Goal: Complete application form: Complete application form

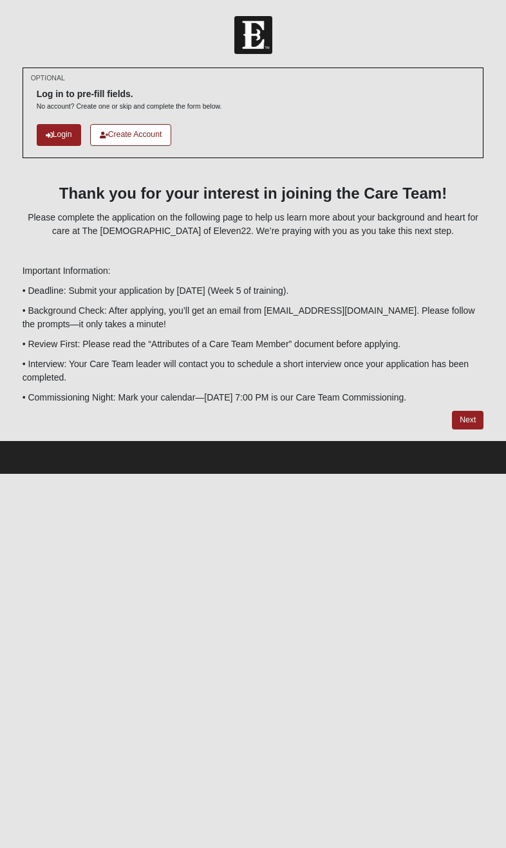
click at [64, 137] on link "Login" at bounding box center [59, 134] width 44 height 21
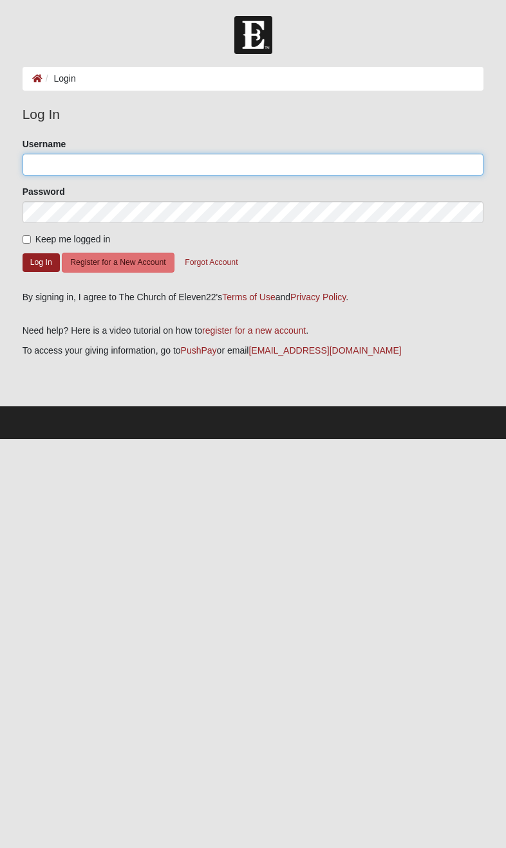
click at [56, 172] on input "Username" at bounding box center [253, 165] width 461 height 22
type input "[PERSON_NAME].PJ"
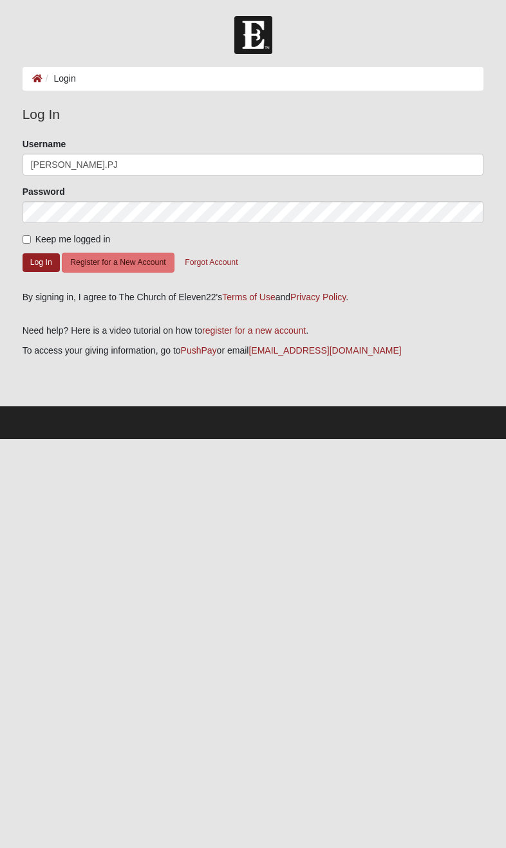
click at [41, 262] on button "Log In" at bounding box center [41, 262] width 37 height 19
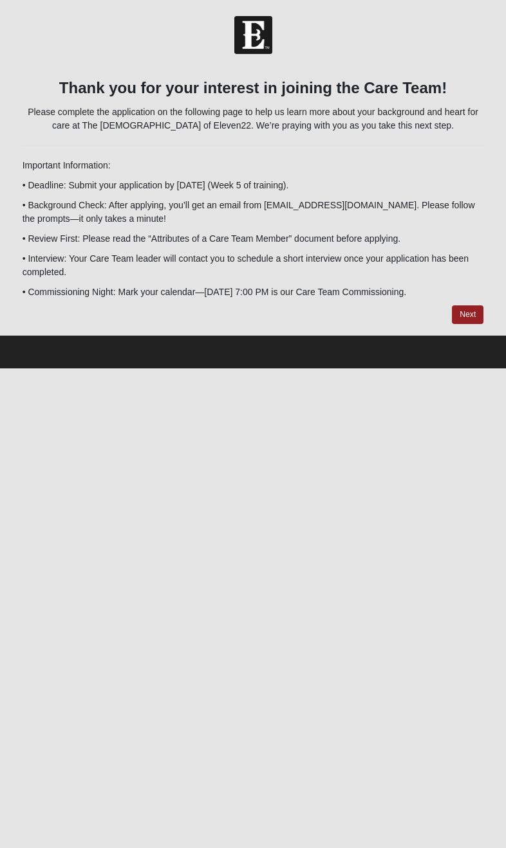
click at [460, 316] on link "Next" at bounding box center [467, 314] width 32 height 19
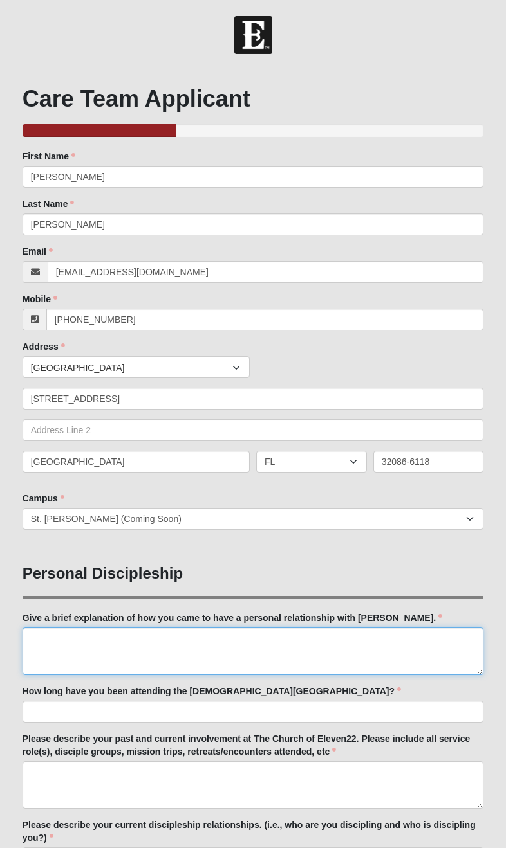
click at [355, 651] on textarea "Give a brief explanation of how you came to have a personal relationship with […" at bounding box center [253, 652] width 461 height 48
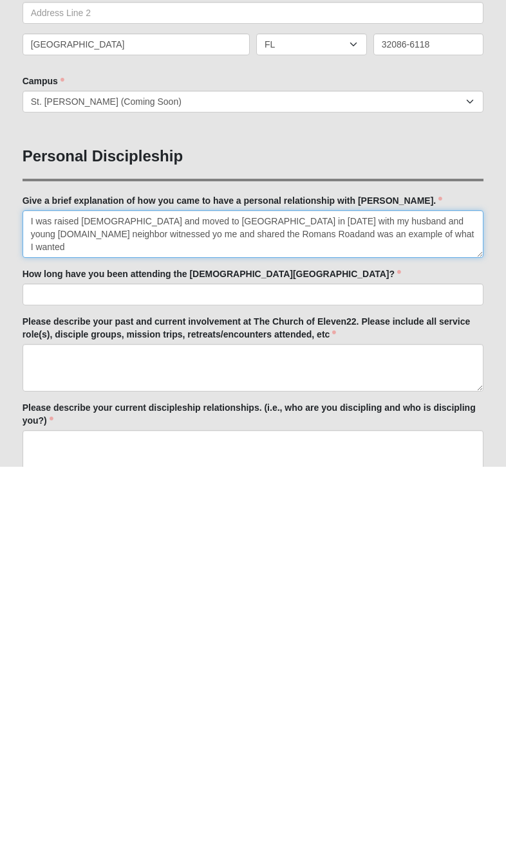
click at [155, 592] on textarea "I was raised [DEMOGRAPHIC_DATA] and moved to [GEOGRAPHIC_DATA] in [DATE] with m…" at bounding box center [253, 616] width 461 height 48
click at [322, 592] on textarea "I was raised [DEMOGRAPHIC_DATA] and moved to [GEOGRAPHIC_DATA] in [DATE] with m…" at bounding box center [253, 616] width 461 height 48
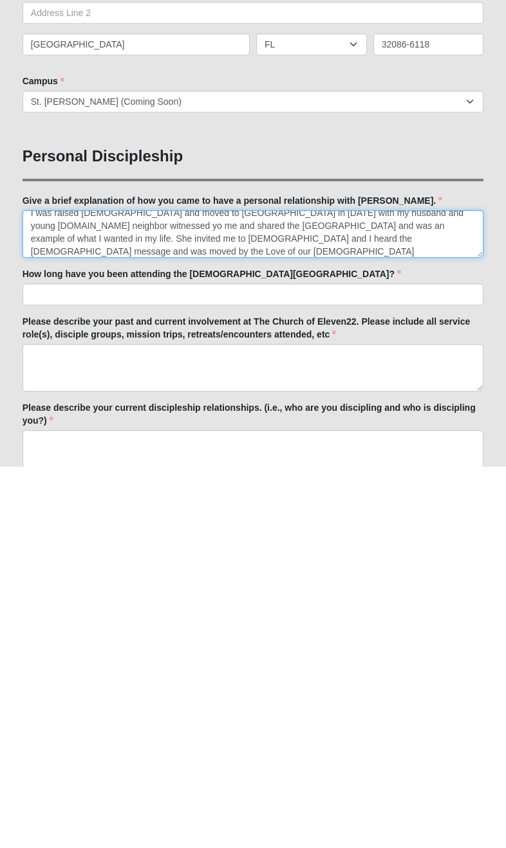
scroll to position [26, 0]
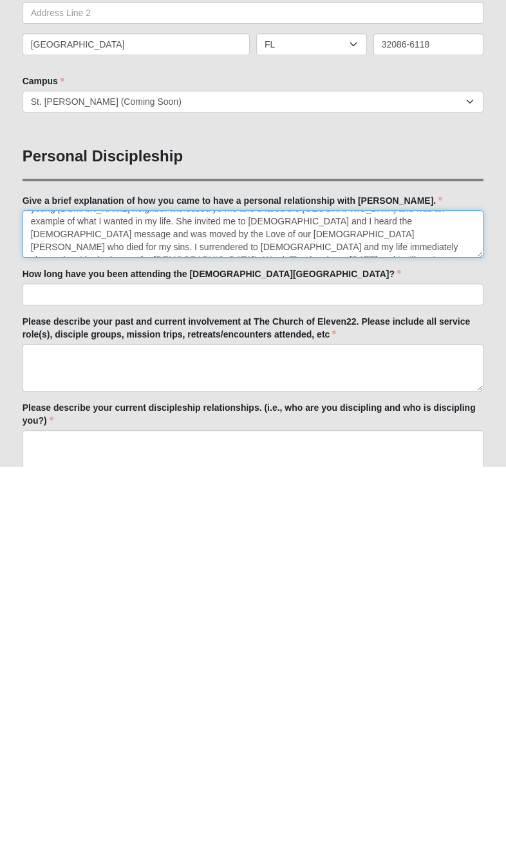
type textarea "I was raised [DEMOGRAPHIC_DATA] and moved to [GEOGRAPHIC_DATA] in [DATE] with m…"
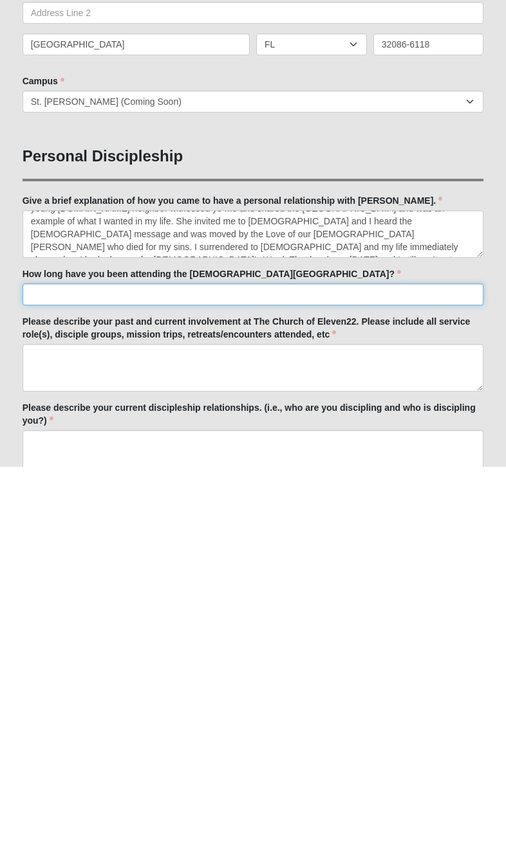
click at [48, 666] on input "How long have you been attending the [DEMOGRAPHIC_DATA][GEOGRAPHIC_DATA]?" at bounding box center [253, 677] width 461 height 22
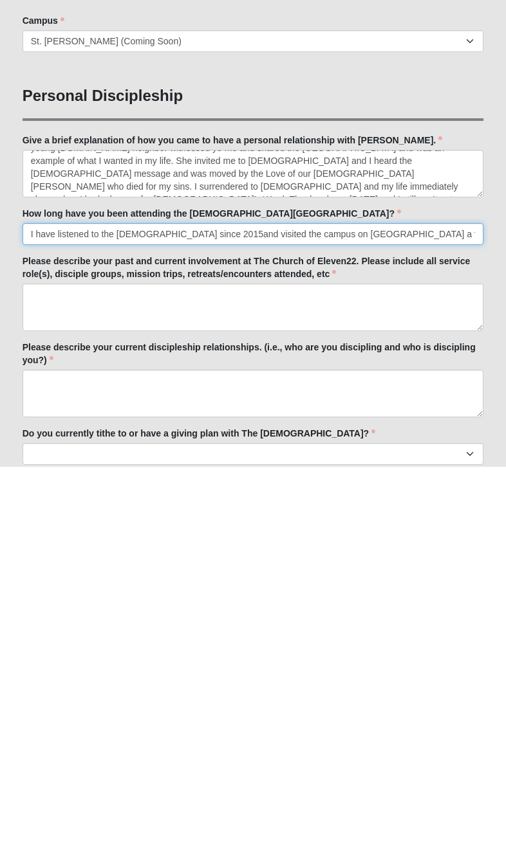
type input "I have listened to the [DEMOGRAPHIC_DATA] since 2015and visited the campus on […"
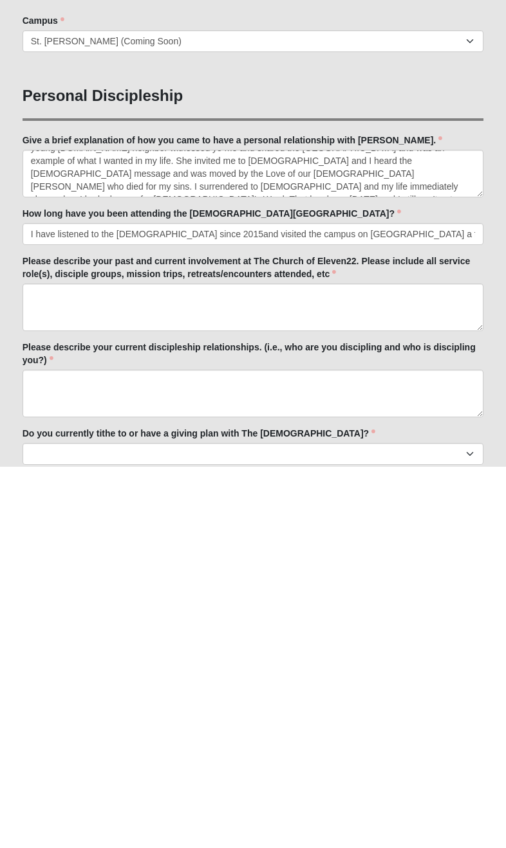
click at [38, 637] on label "Please describe your past and current involvement at The Church of Eleven22. Pl…" at bounding box center [253, 650] width 461 height 26
click at [38, 666] on textarea "Please describe your past and current involvement at The Church of Eleven22. Pl…" at bounding box center [253, 690] width 461 height 48
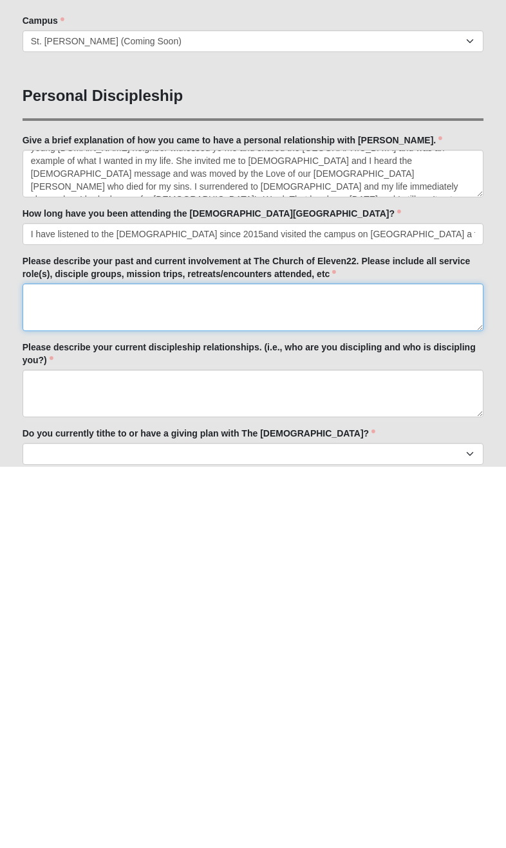
scroll to position [169, 0]
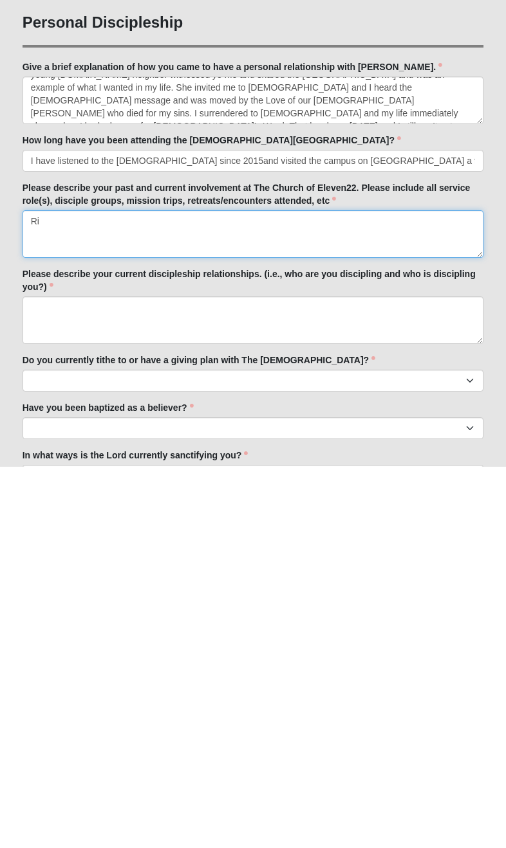
type textarea "R"
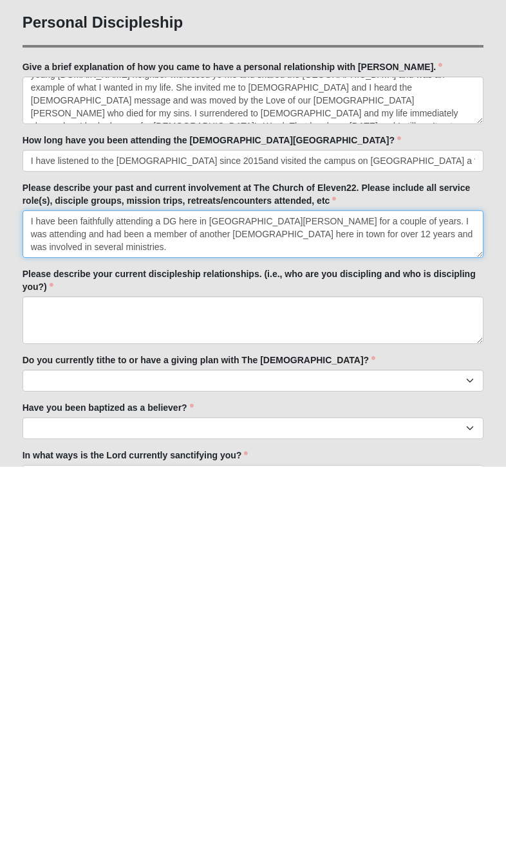
type textarea "I have been faithfully attending a DG here in [GEOGRAPHIC_DATA][PERSON_NAME] fo…"
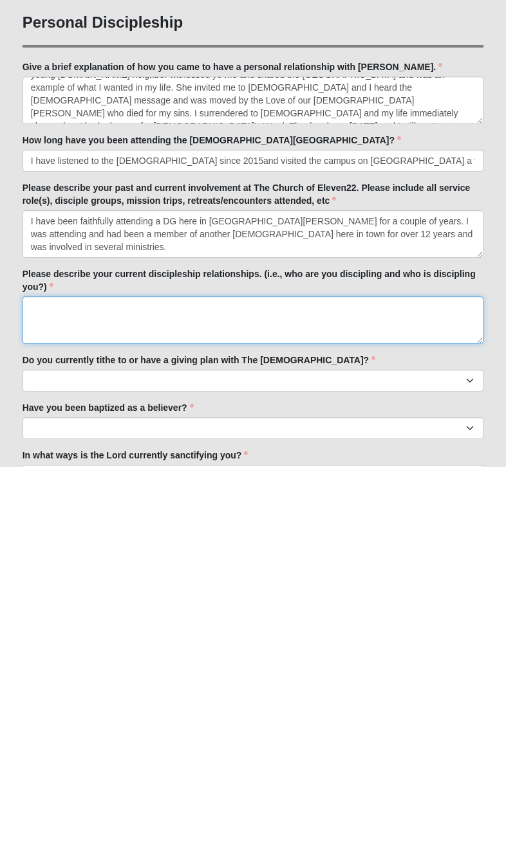
click at [42, 679] on textarea "Please describe your current discipleship relationships. (i.e., who are you dis…" at bounding box center [253, 703] width 461 height 48
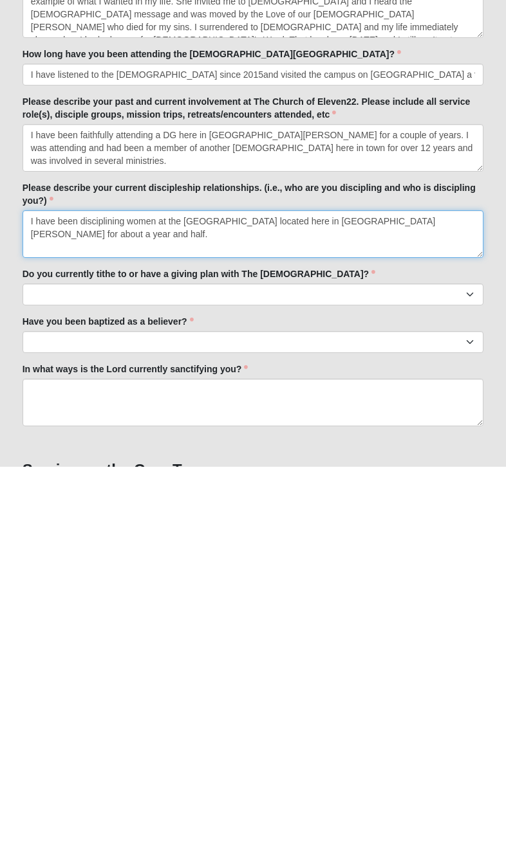
click at [69, 592] on textarea "I have been disciplining women at the [GEOGRAPHIC_DATA] located here in [GEOGRA…" at bounding box center [253, 616] width 461 height 48
click at [179, 592] on textarea "I have been and continuing to disciplining women at the [GEOGRAPHIC_DATA] locat…" at bounding box center [253, 616] width 461 height 48
click at [80, 592] on textarea "I have been and continuing to discipline women at the [GEOGRAPHIC_DATA] located…" at bounding box center [253, 616] width 461 height 48
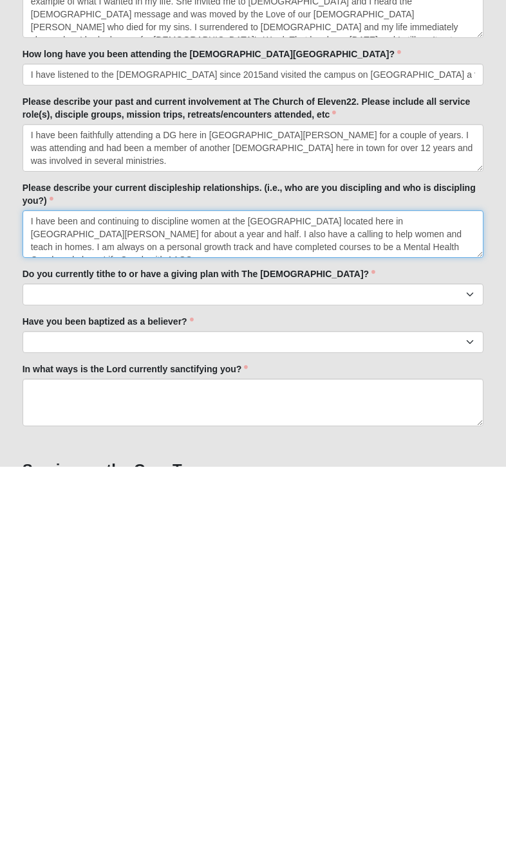
click at [299, 592] on textarea "I have been and continuing to discipline women at the [GEOGRAPHIC_DATA] located…" at bounding box center [253, 616] width 461 height 48
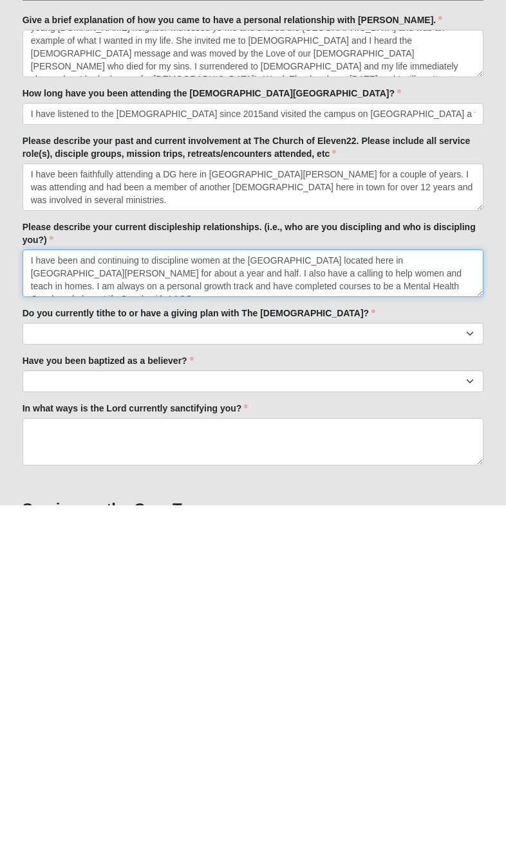
click at [311, 592] on textarea "I have been and continuing to discipline women at the [GEOGRAPHIC_DATA] located…" at bounding box center [253, 616] width 461 height 48
click at [463, 592] on textarea "I have been and continuing to discipline women at the [GEOGRAPHIC_DATA] located…" at bounding box center [253, 616] width 461 height 48
type textarea "I have been and continuing to discipline women at the [GEOGRAPHIC_DATA] located…"
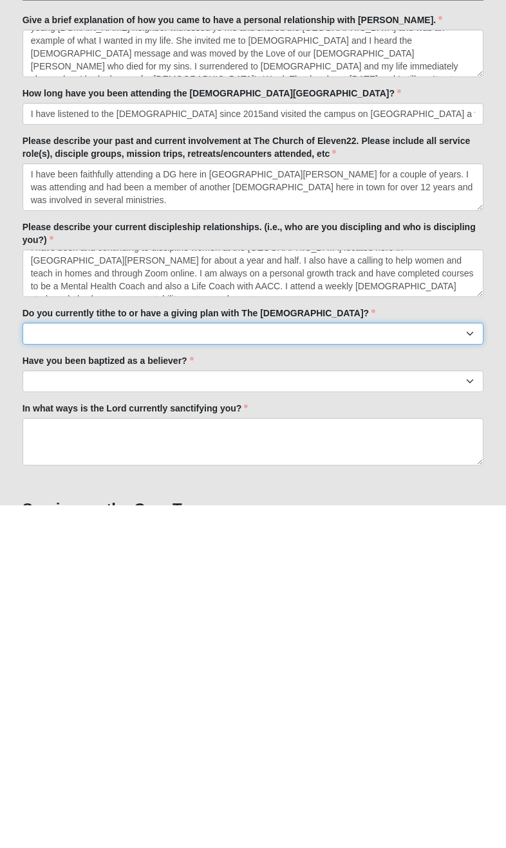
click at [59, 666] on select "No Yes" at bounding box center [253, 677] width 461 height 22
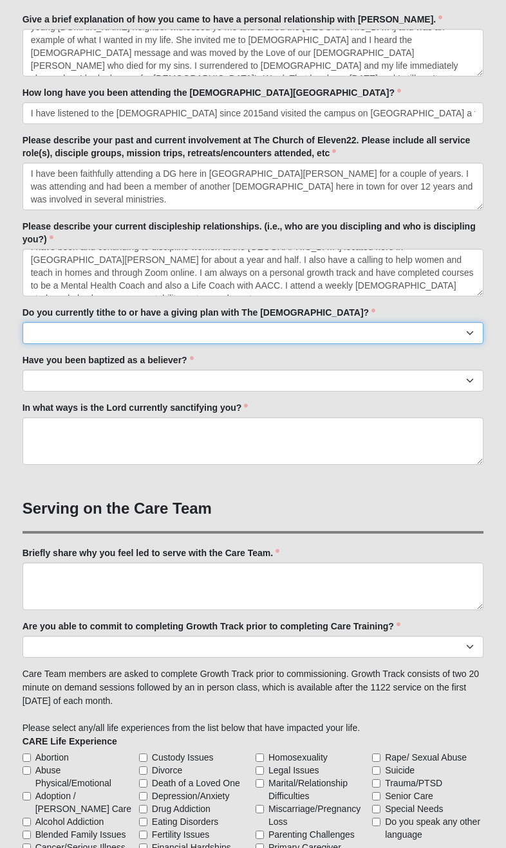
select select "True"
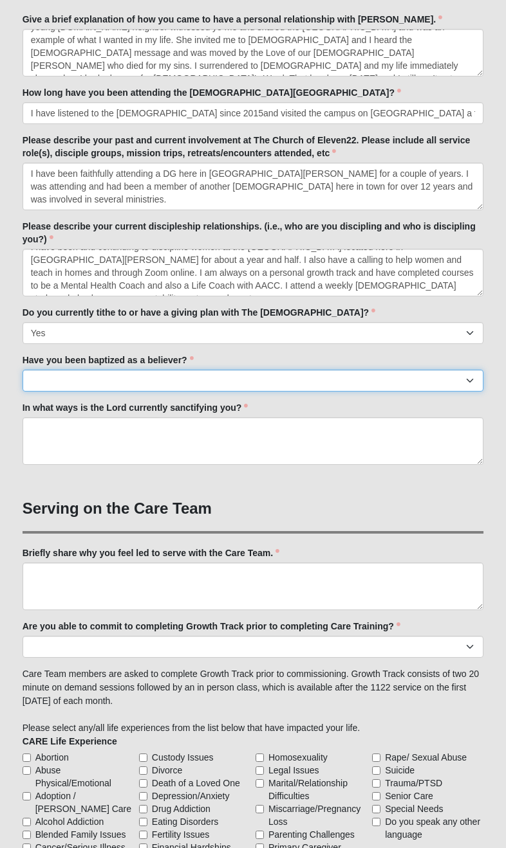
click at [51, 374] on select "No Yes" at bounding box center [253, 381] width 461 height 22
select select "True"
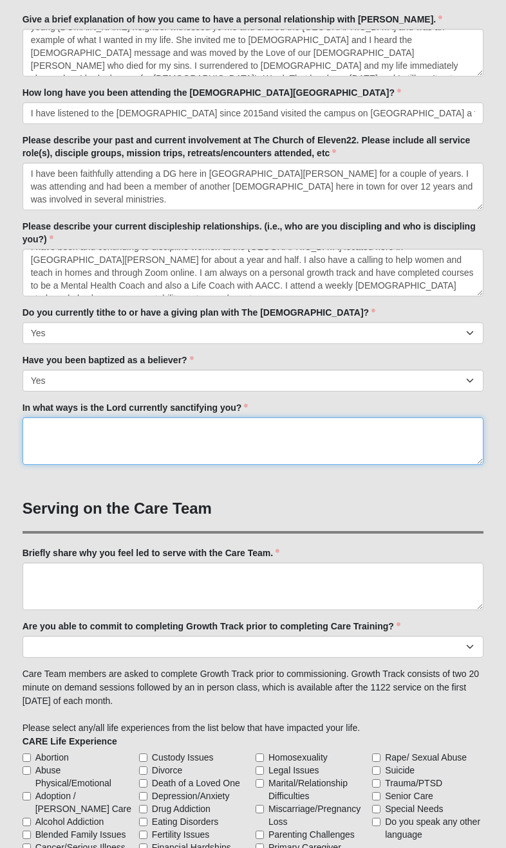
click at [49, 437] on textarea "In what ways is the Lord currently sanctifying you?" at bounding box center [253, 441] width 461 height 48
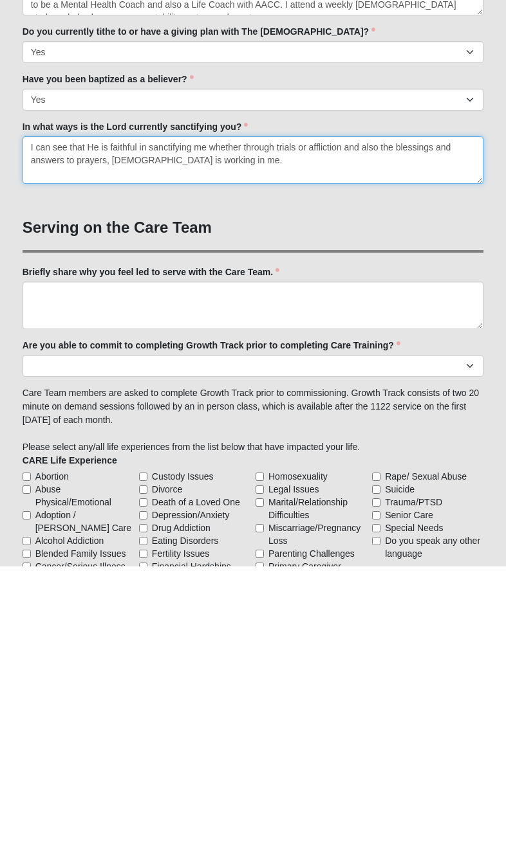
type textarea "I can see that He is faithful in sanctifying me whether through trials or affli…"
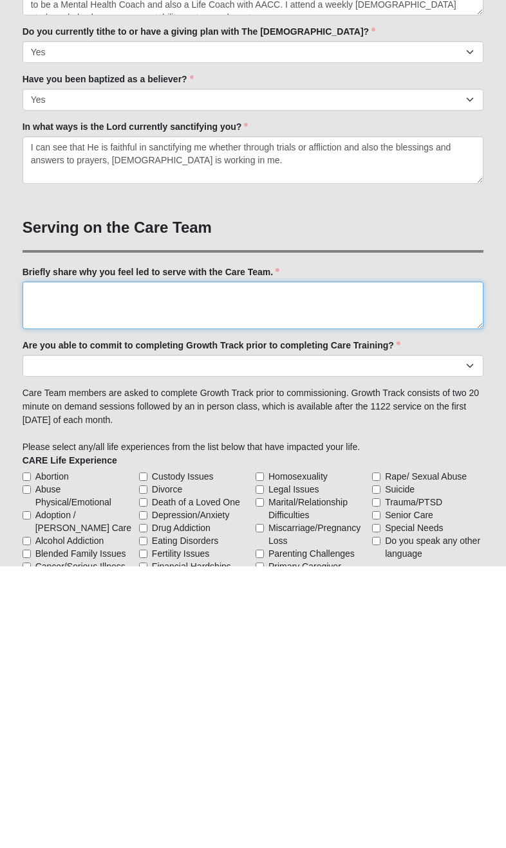
click at [57, 563] on textarea "Briefly share why you feel led to serve with the Care Team." at bounding box center [253, 587] width 461 height 48
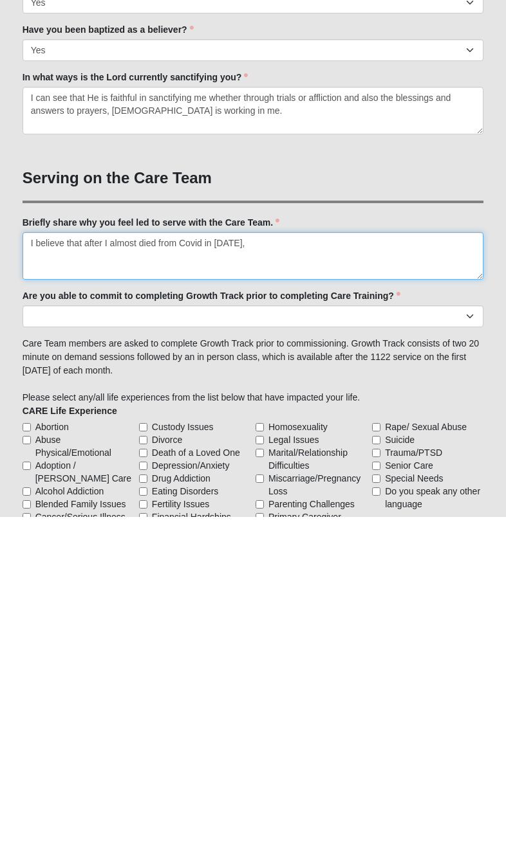
click at [66, 563] on textarea "I believe that after I almost died from Covid in [DATE]," at bounding box center [253, 587] width 461 height 48
click at [193, 563] on textarea "after I almost died from Covid in [DATE]," at bounding box center [253, 587] width 461 height 48
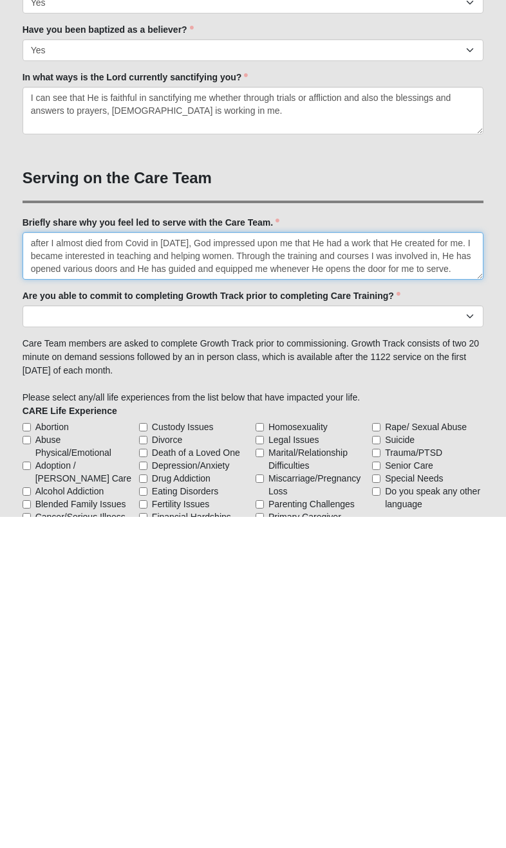
type textarea "after I almost died from Covid in [DATE], God impressed upon me that He had a w…"
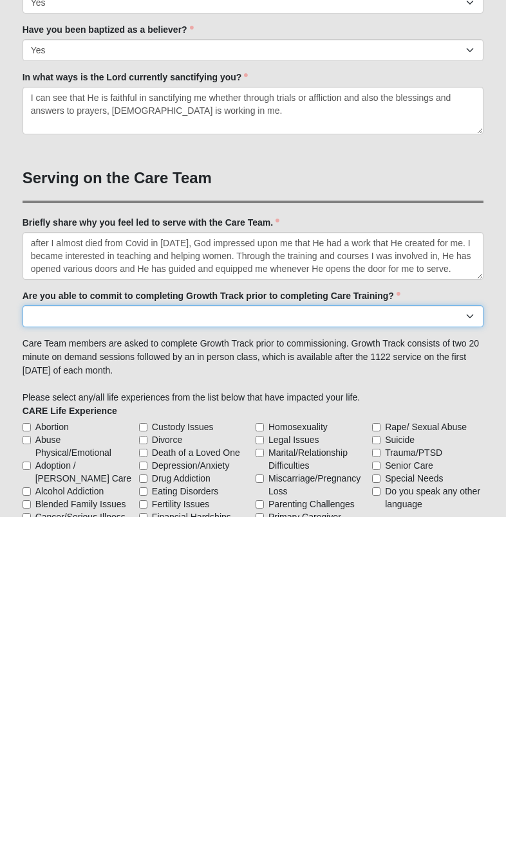
click at [457, 637] on select "Yes No Already Completed" at bounding box center [253, 648] width 461 height 22
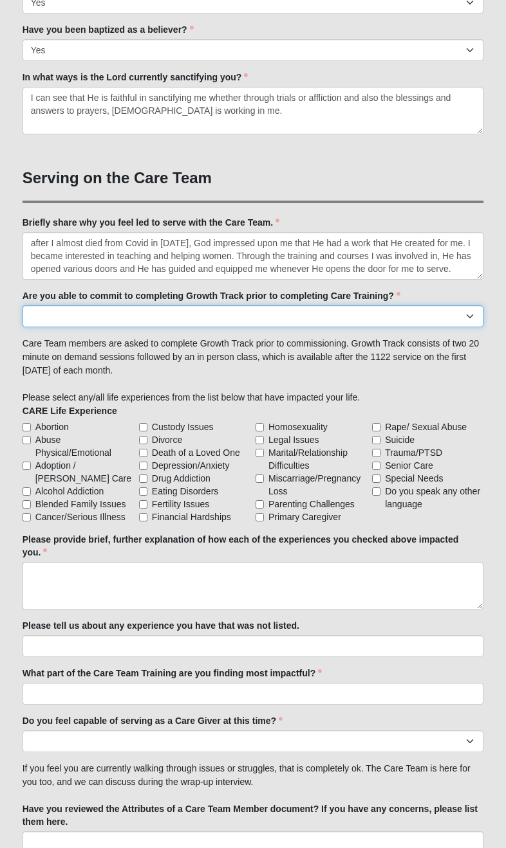
select select "Yes"
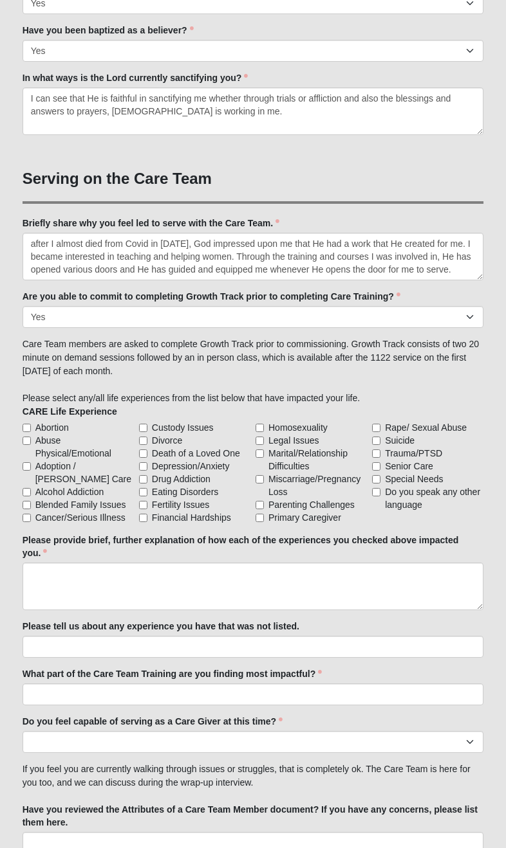
scroll to position [992, 0]
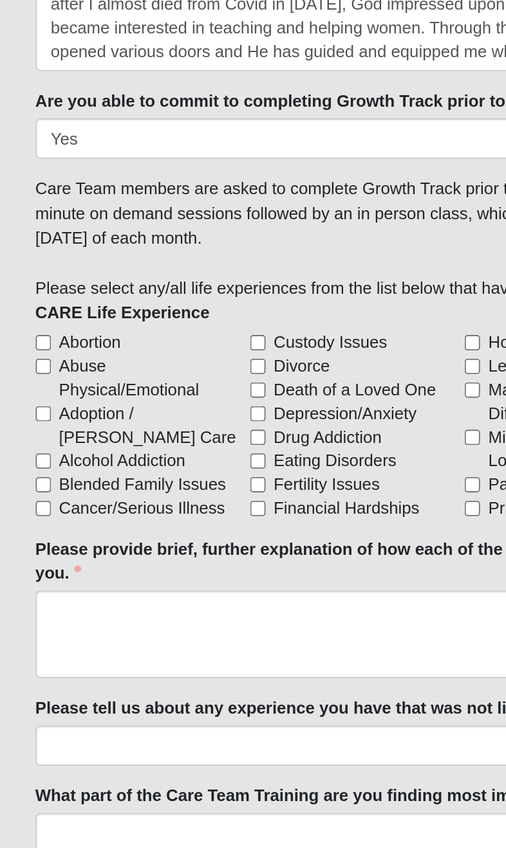
click at [26, 361] on input "Abortion" at bounding box center [27, 365] width 8 height 8
checkbox input "true"
click at [23, 374] on input "Abuse Physical/Emotional" at bounding box center [27, 378] width 8 height 8
checkbox input "true"
click at [23, 399] on input "Adoption / [PERSON_NAME] Care" at bounding box center [27, 403] width 8 height 8
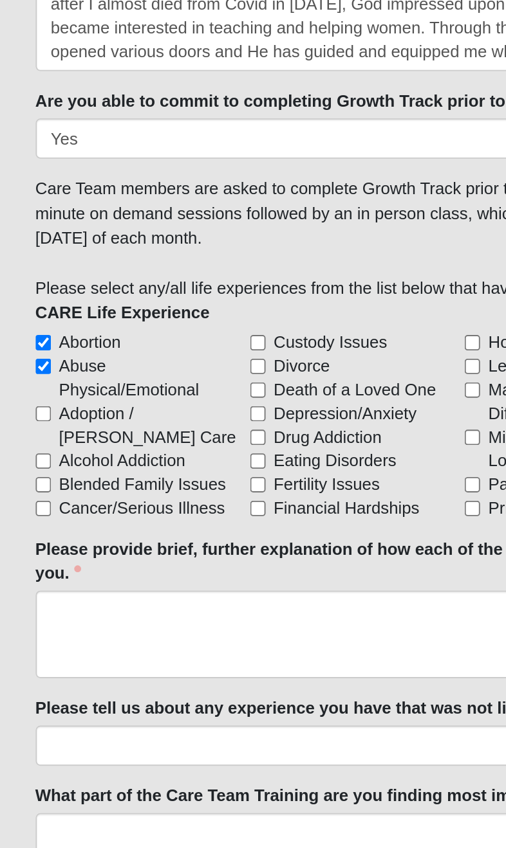
checkbox input "true"
click at [26, 425] on input "Alcohol Addiction" at bounding box center [27, 429] width 8 height 8
checkbox input "true"
click at [25, 451] on input "Cancer/Serious Illness" at bounding box center [27, 455] width 8 height 8
checkbox input "true"
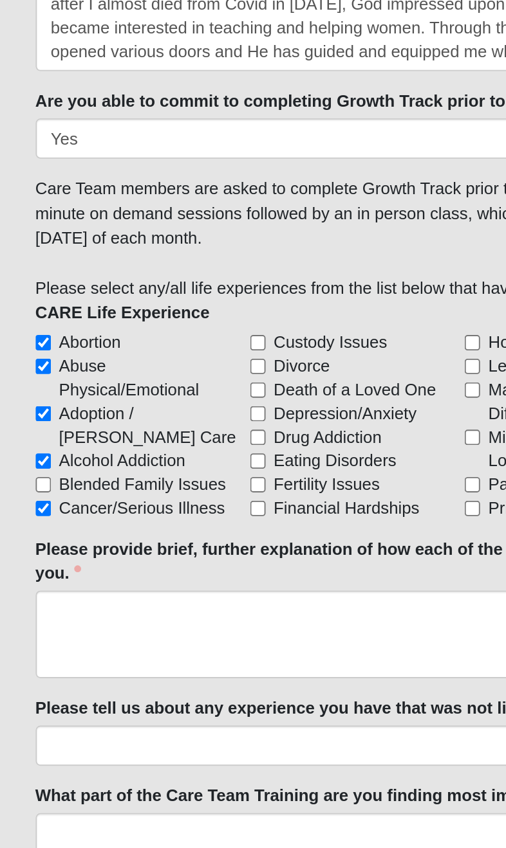
click at [139, 374] on input "Divorce" at bounding box center [143, 378] width 8 height 8
checkbox input "true"
click at [128, 371] on span "Abuse Physical/Emotional" at bounding box center [84, 384] width 98 height 26
click at [31, 374] on input "Abuse Physical/Emotional" at bounding box center [27, 378] width 8 height 8
checkbox input "false"
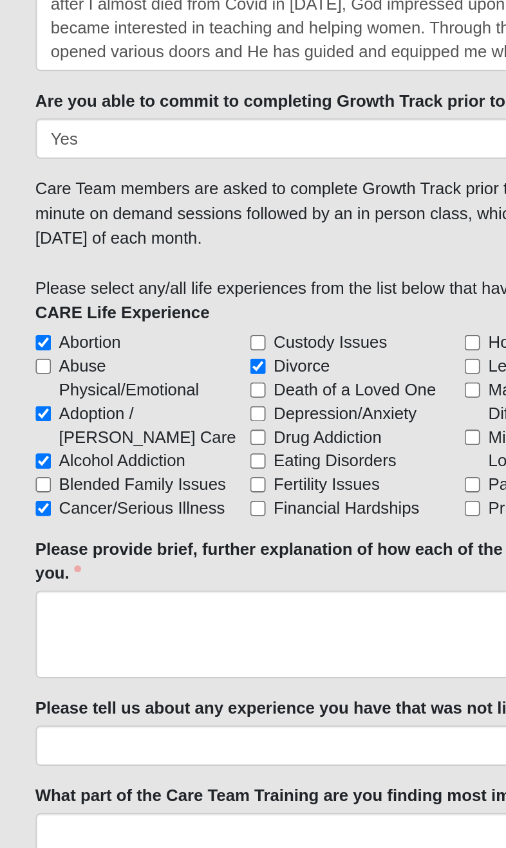
click at [139, 387] on input "Death of a Loved One" at bounding box center [143, 391] width 8 height 8
checkbox input "true"
click at [126, 371] on span "Abuse Physical/Emotional" at bounding box center [84, 384] width 98 height 26
click at [31, 374] on input "Abuse Physical/Emotional" at bounding box center [27, 378] width 8 height 8
checkbox input "true"
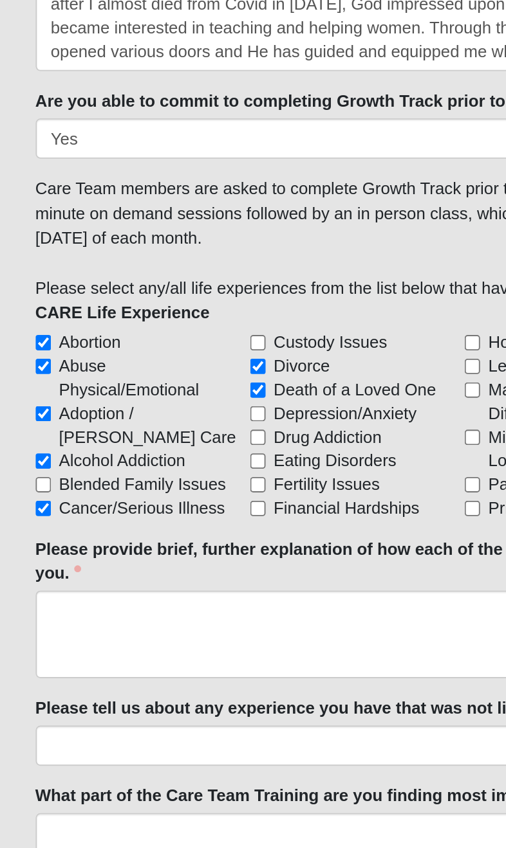
click at [139, 399] on input "Depression/Anxiety" at bounding box center [143, 403] width 8 height 8
checkbox input "true"
click at [130, 397] on label "Adoption / [PERSON_NAME] Care" at bounding box center [78, 410] width 111 height 26
click at [31, 399] on input "Adoption / [PERSON_NAME] Care" at bounding box center [27, 403] width 8 height 8
checkbox input "false"
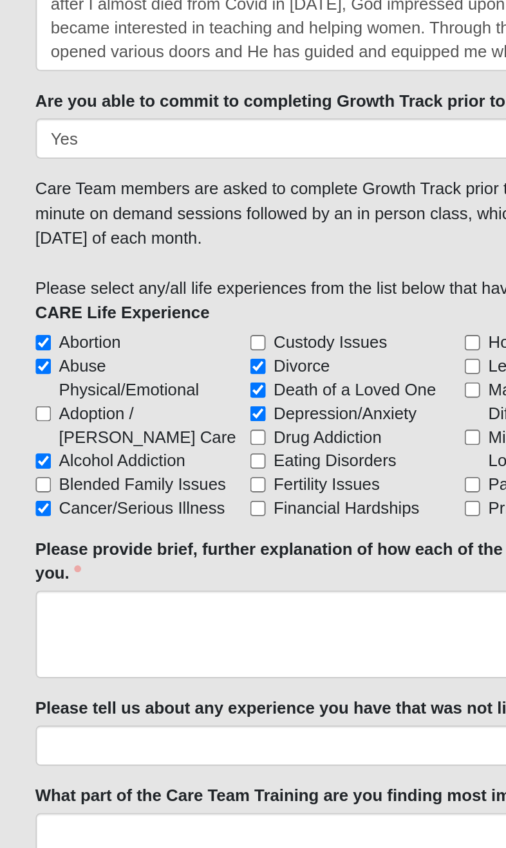
click at [139, 412] on input "Drug Addiction" at bounding box center [143, 416] width 8 height 8
checkbox input "true"
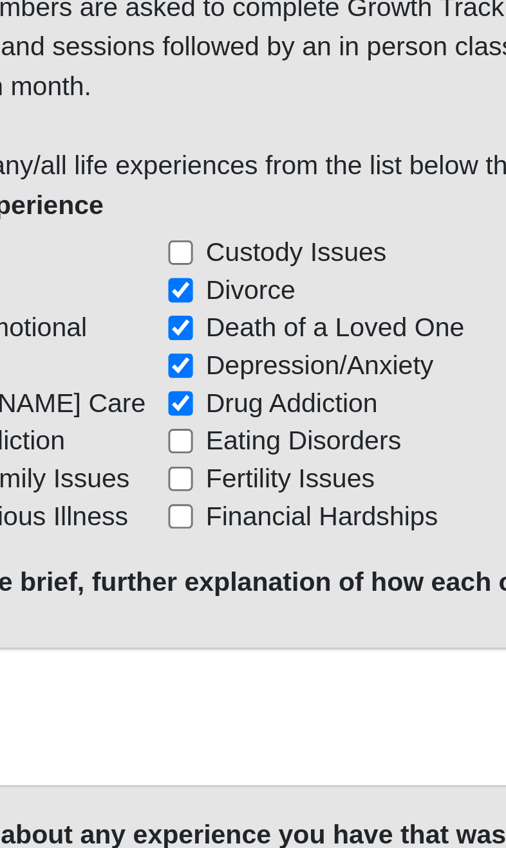
click at [139, 451] on input "Financial Hardships" at bounding box center [143, 455] width 8 height 8
checkbox input "true"
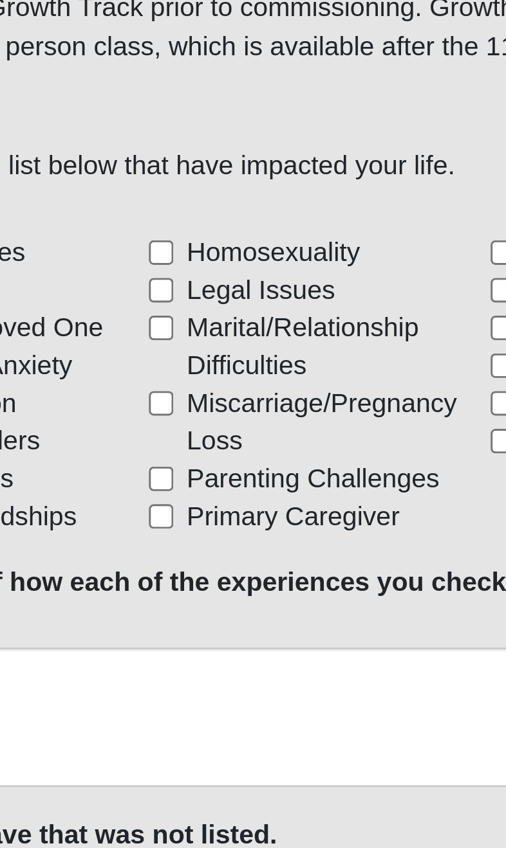
click at [255, 387] on input "Marital/Relationship Difficulties" at bounding box center [259, 391] width 8 height 8
checkbox input "true"
click at [255, 438] on input "Parenting Challenges" at bounding box center [259, 442] width 8 height 8
checkbox input "true"
click at [372, 361] on input "Rape/ Sexual Abuse" at bounding box center [376, 365] width 8 height 8
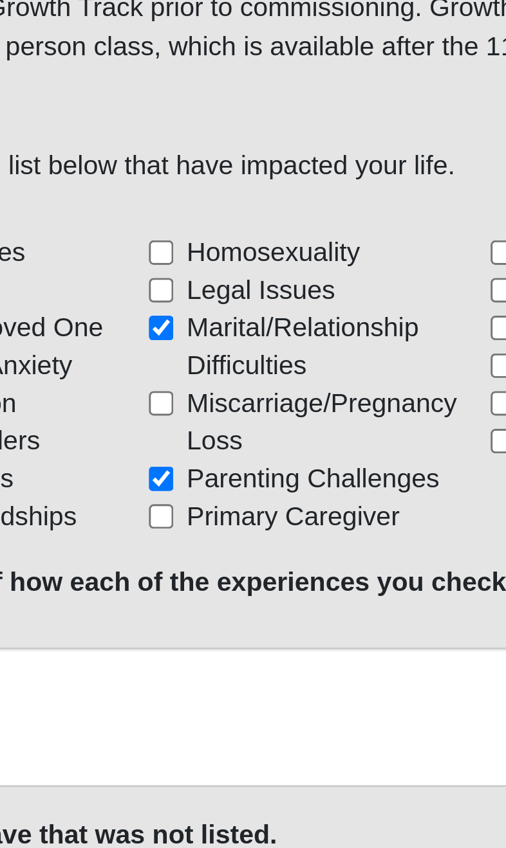
checkbox input "true"
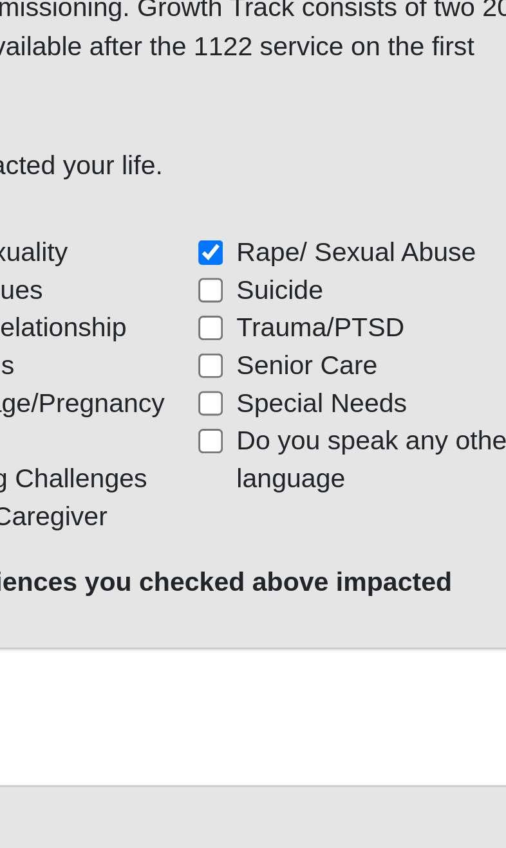
click at [372, 399] on input "Senior Care" at bounding box center [376, 403] width 8 height 8
checkbox input "true"
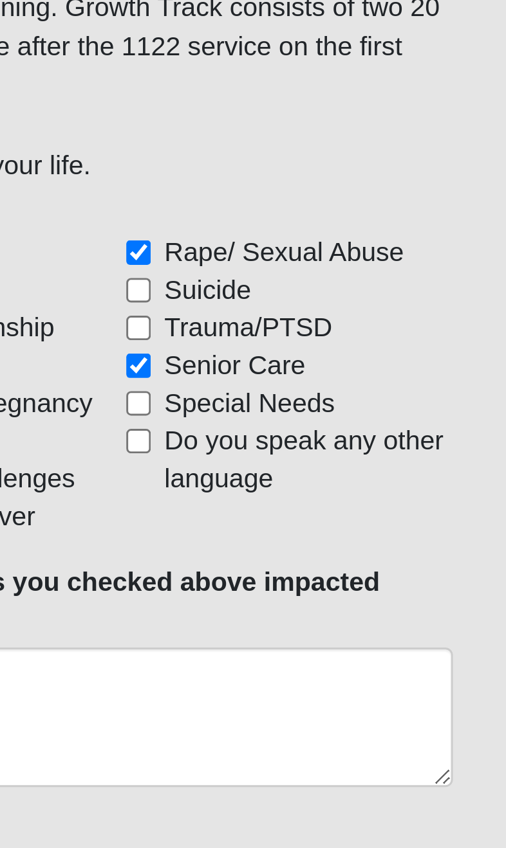
click at [372, 425] on input "Do you speak any other language" at bounding box center [376, 429] width 8 height 8
checkbox input "true"
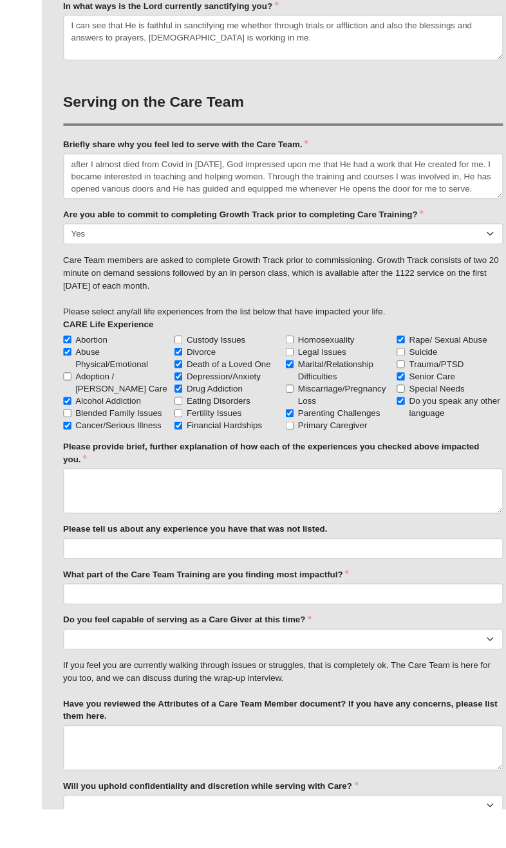
scroll to position [1024, 0]
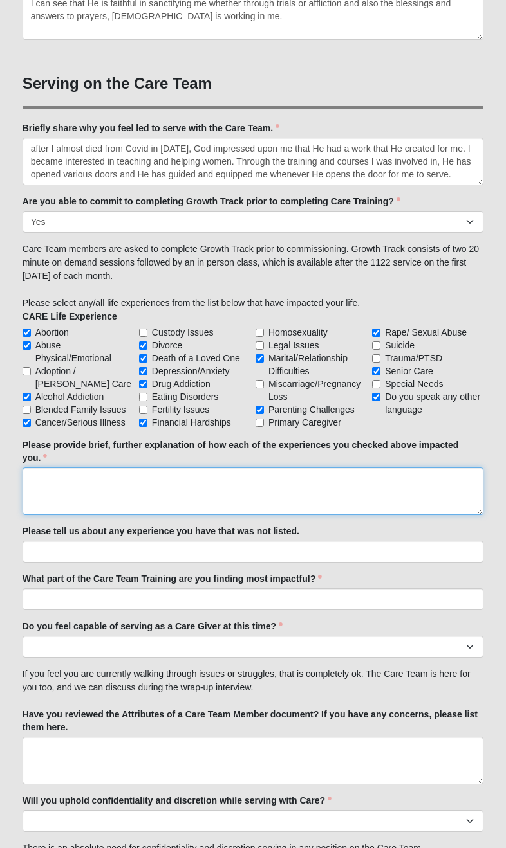
click at [53, 491] on textarea "Please provide brief, further explanation of how each of the experiences you ch…" at bounding box center [253, 492] width 461 height 48
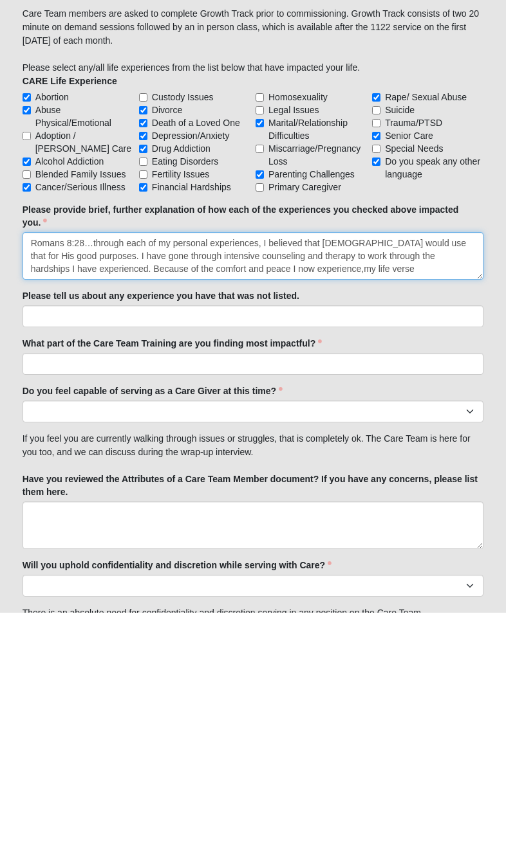
click at [265, 468] on textarea "Romans 8:28…through each of my personal experiences, I believed that [DEMOGRAPH…" at bounding box center [253, 492] width 461 height 48
click at [354, 468] on textarea "Romans 8:28…through each of my personal experiences, I believed that [DEMOGRAPH…" at bounding box center [253, 492] width 461 height 48
type textarea "Romans 8:28…through each of my personal experiences, I believed that [DEMOGRAPH…"
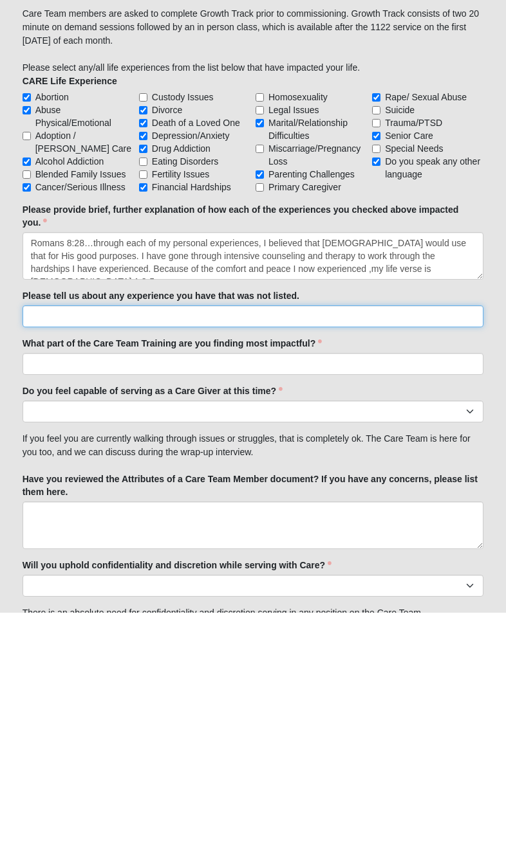
click at [55, 541] on input "Please tell us about any experience you have that was not listed." at bounding box center [253, 552] width 461 height 22
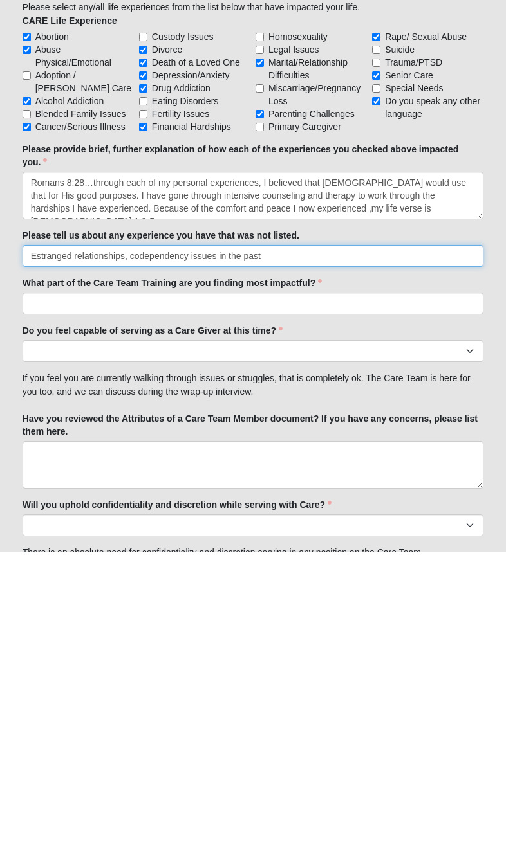
type input "Estranged relationships, codependency issues in the past"
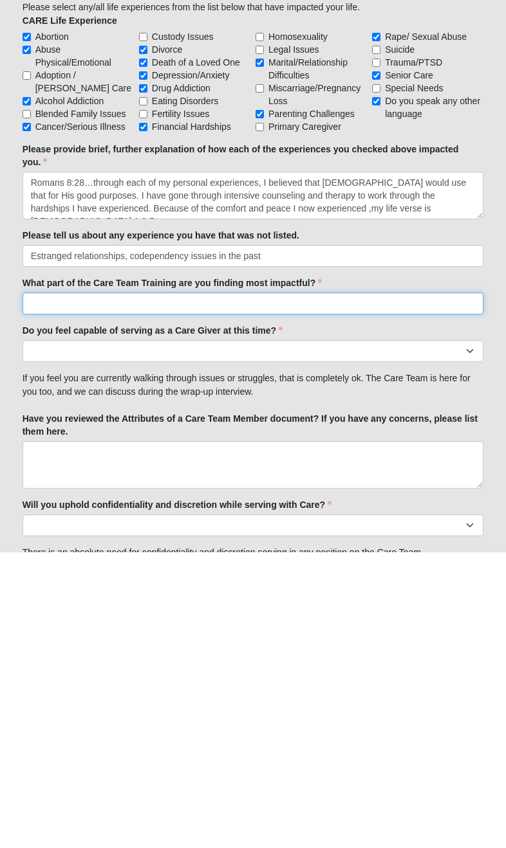
click at [59, 588] on input "What part of the Care Team Training are you finding most impactful?" at bounding box center [253, 599] width 461 height 22
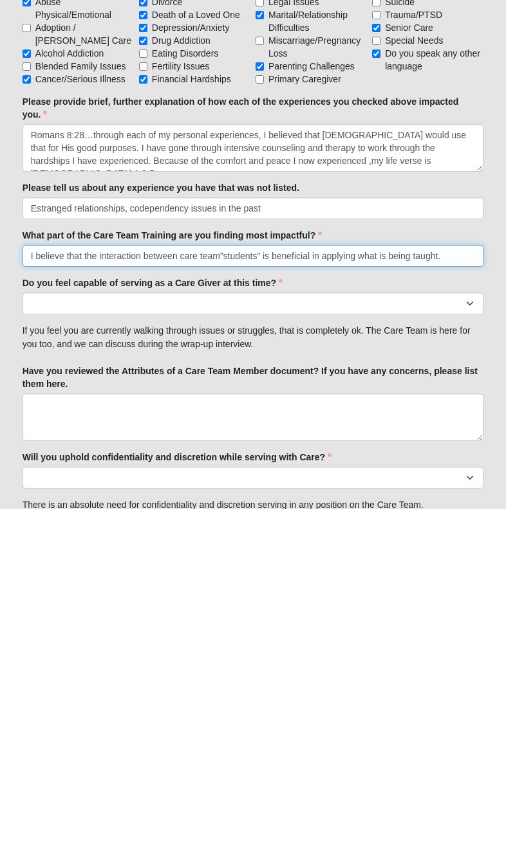
click at [122, 585] on input "I believe that the interaction between care team”students” is beneficial in app…" at bounding box center [253, 596] width 461 height 22
click at [124, 585] on input "I believe that the interaction between care team”students” is beneficial in app…" at bounding box center [253, 596] width 461 height 22
type input "I believe that the role playing between care team”students” is beneficial in ap…"
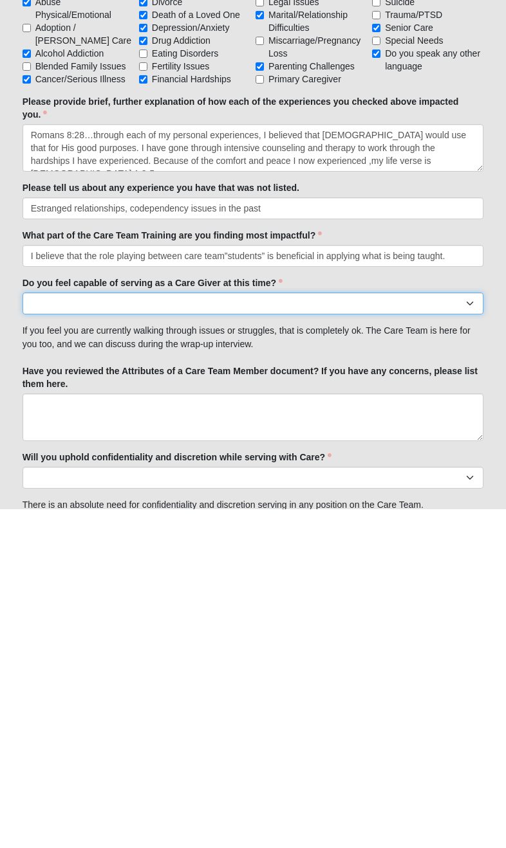
click at [451, 632] on select "No Yes" at bounding box center [253, 643] width 461 height 22
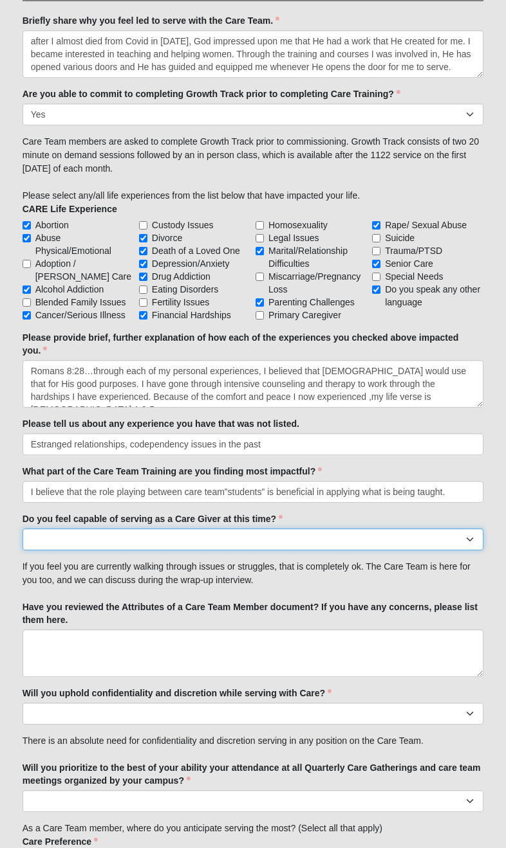
select select "True"
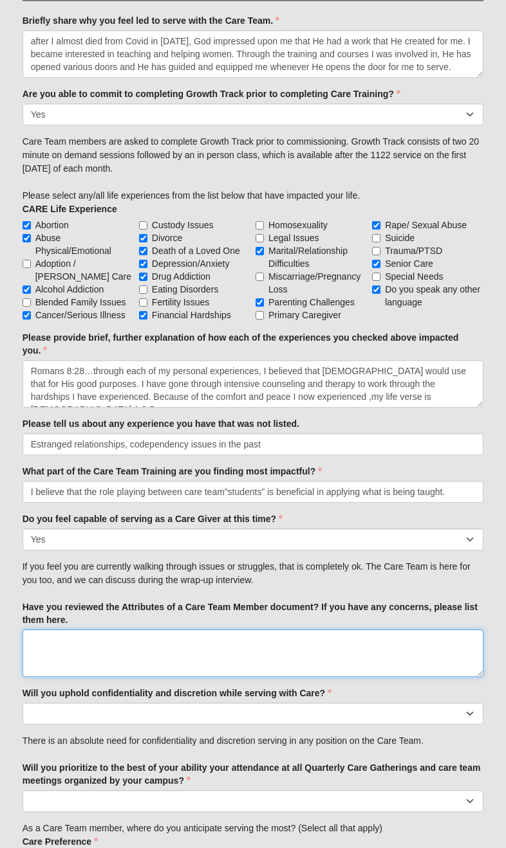
click at [362, 650] on textarea "Have you reviewed the Attributes of a Care Team Member document? If you have an…" at bounding box center [253, 654] width 461 height 48
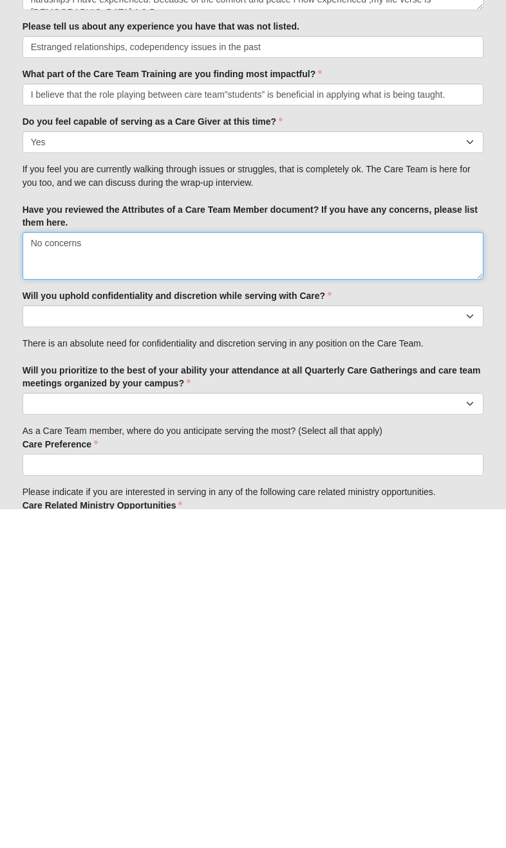
type textarea "No concerns"
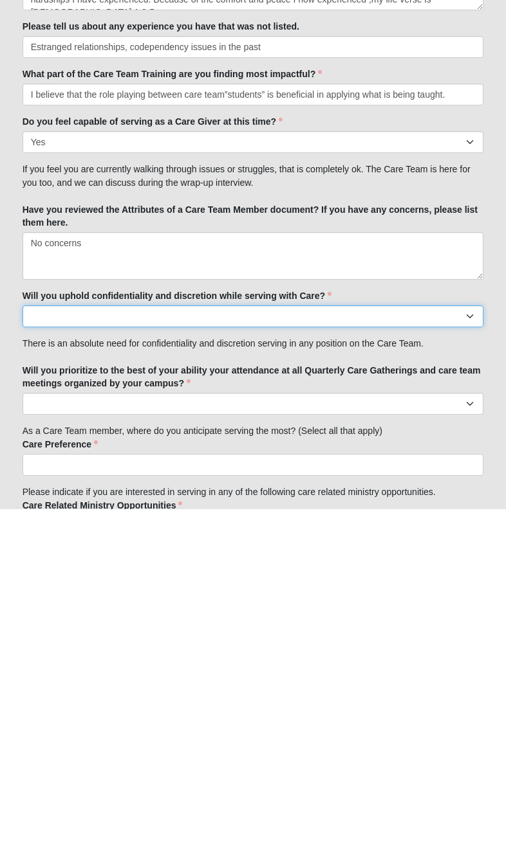
click at [53, 645] on select "No Yes" at bounding box center [253, 656] width 461 height 22
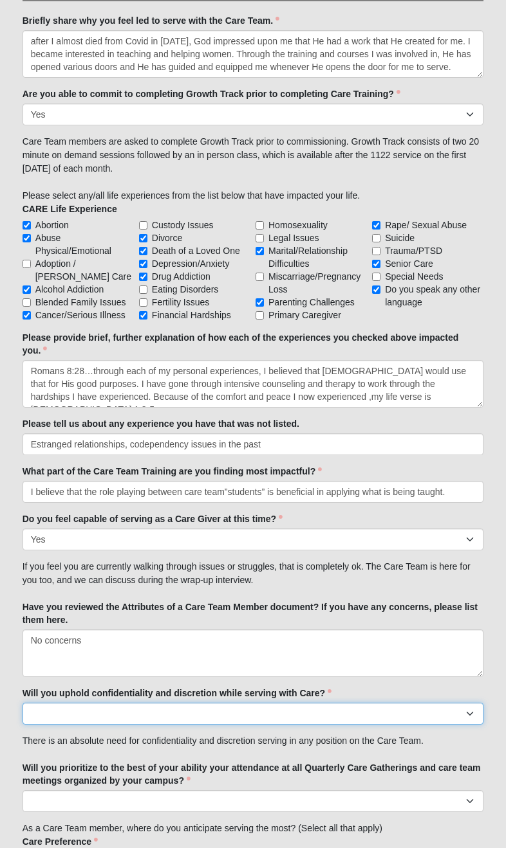
select select "True"
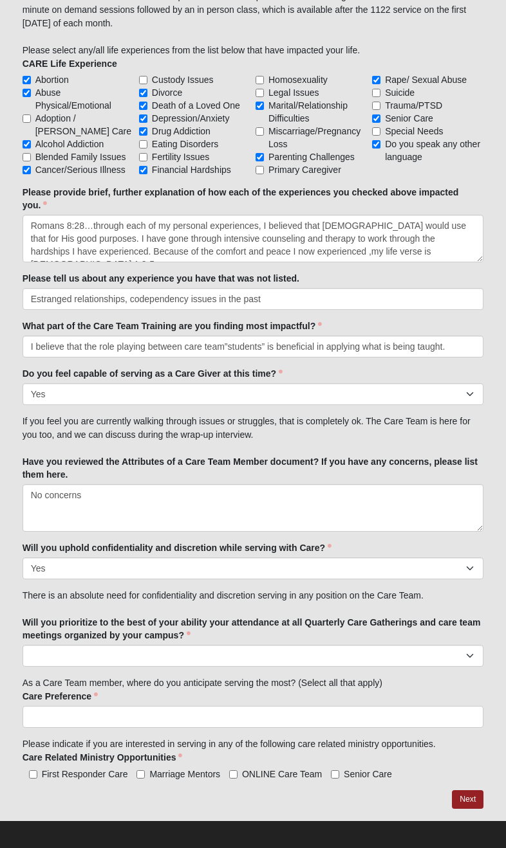
scroll to position [1281, 0]
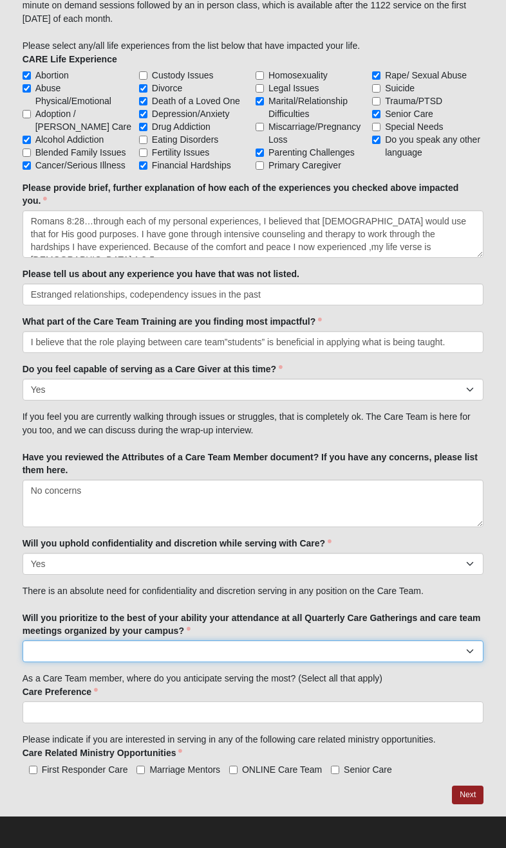
click at [476, 642] on select "No Yes" at bounding box center [253, 652] width 461 height 22
select select "True"
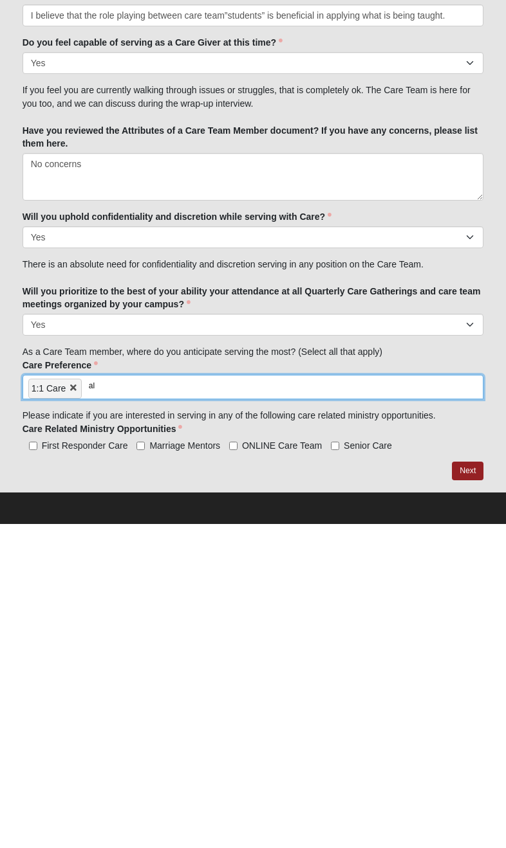
scroll to position [1284, 0]
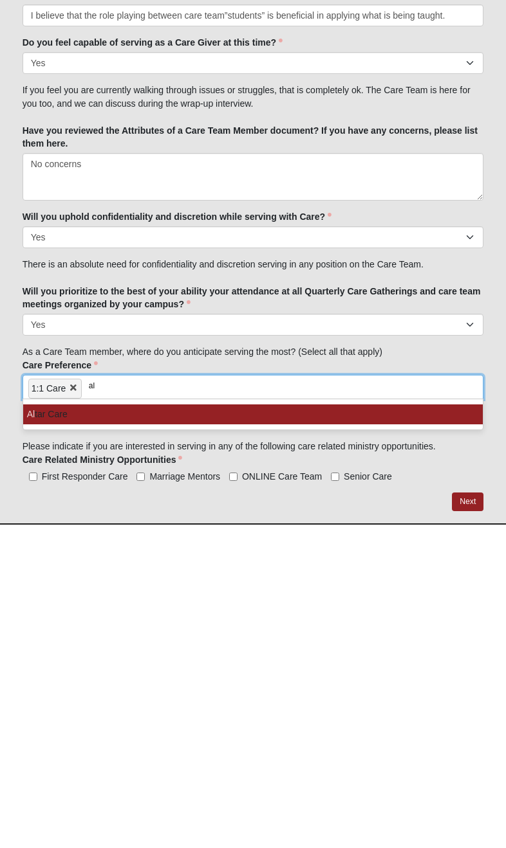
type input "a"
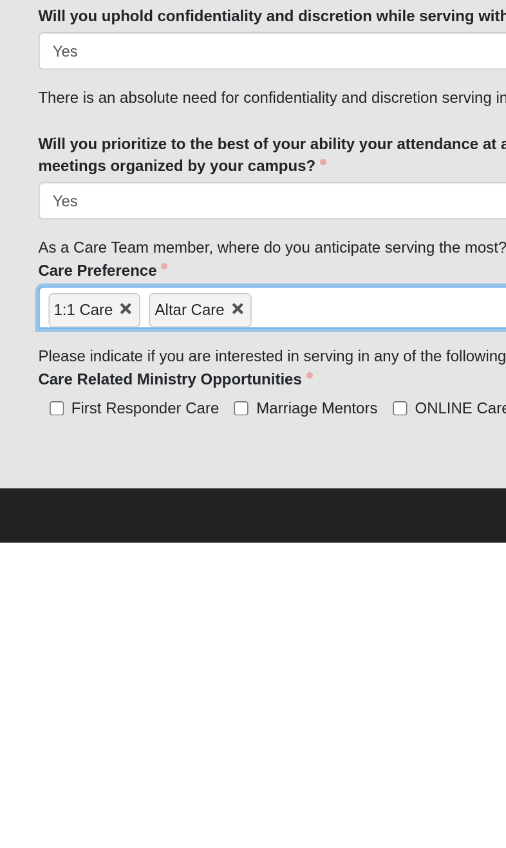
click at [79, 683] on label "Care Preference" at bounding box center [60, 689] width 75 height 13
click at [0, 0] on select "Prayer Altar Care Visitation 1:1 Care" at bounding box center [0, 0] width 0 height 0
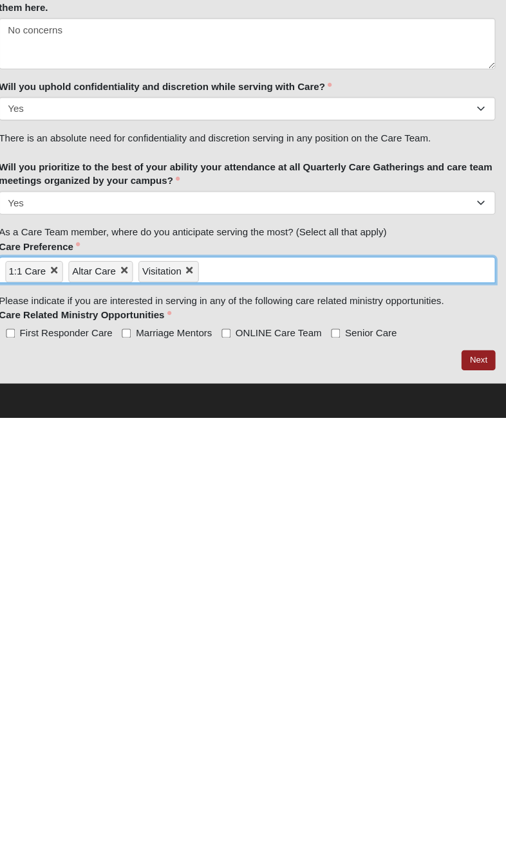
click at [451, 786] on link "Next" at bounding box center [467, 795] width 32 height 19
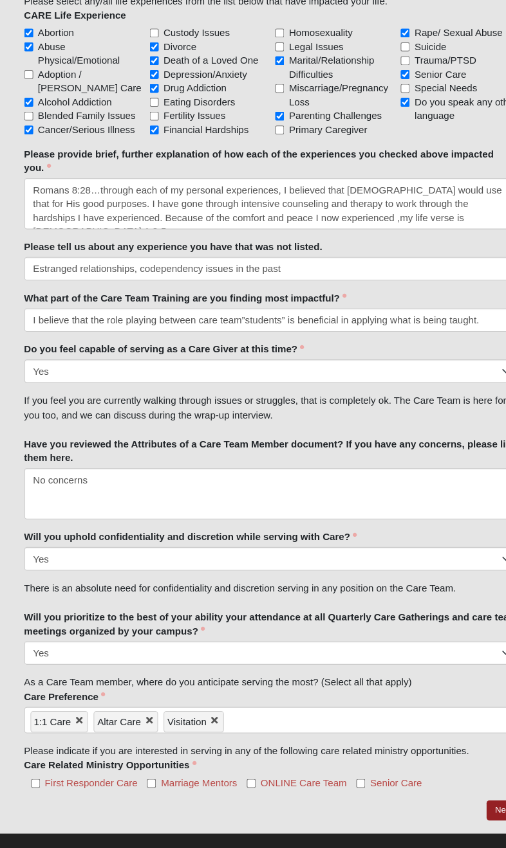
scroll to position [1327, 0]
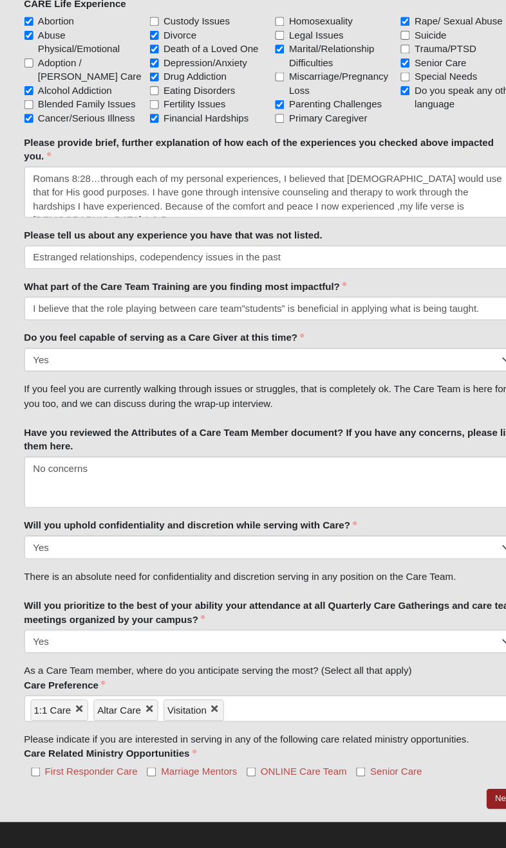
click at [220, 772] on span "Marriage Mentors" at bounding box center [184, 777] width 71 height 10
click at [145, 773] on input "Marriage Mentors" at bounding box center [140, 777] width 8 height 8
checkbox input "true"
click at [237, 773] on input "ONLINE Care Team" at bounding box center [233, 777] width 8 height 8
checkbox input "true"
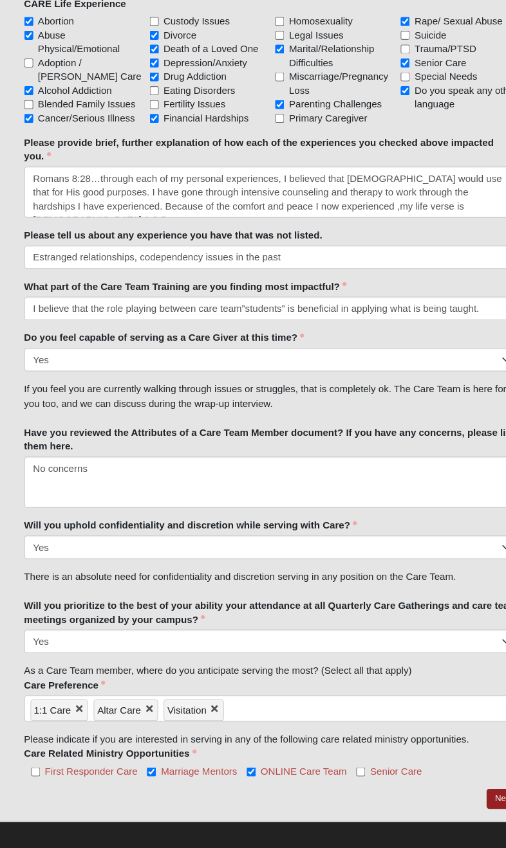
click at [127, 772] on span "First Responder Care" at bounding box center [85, 777] width 86 height 10
click at [37, 773] on input "First Responder Care" at bounding box center [33, 777] width 8 height 8
click at [32, 773] on input "First Responder Care" at bounding box center [33, 777] width 8 height 8
click at [139, 754] on label "Care Related Ministry Opportunities" at bounding box center [103, 760] width 160 height 13
click at [127, 772] on span "First Responder Care" at bounding box center [85, 777] width 86 height 10
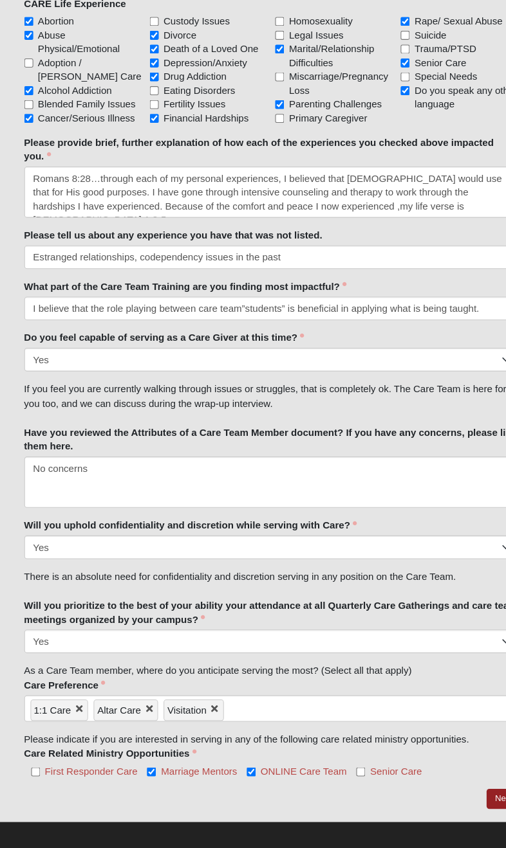
click at [37, 773] on input "First Responder Care" at bounding box center [33, 777] width 8 height 8
checkbox input "true"
click at [137, 770] on label "Marriage Mentors" at bounding box center [178, 776] width 84 height 13
click at [137, 773] on input "Marriage Mentors" at bounding box center [140, 777] width 8 height 8
checkbox input "false"
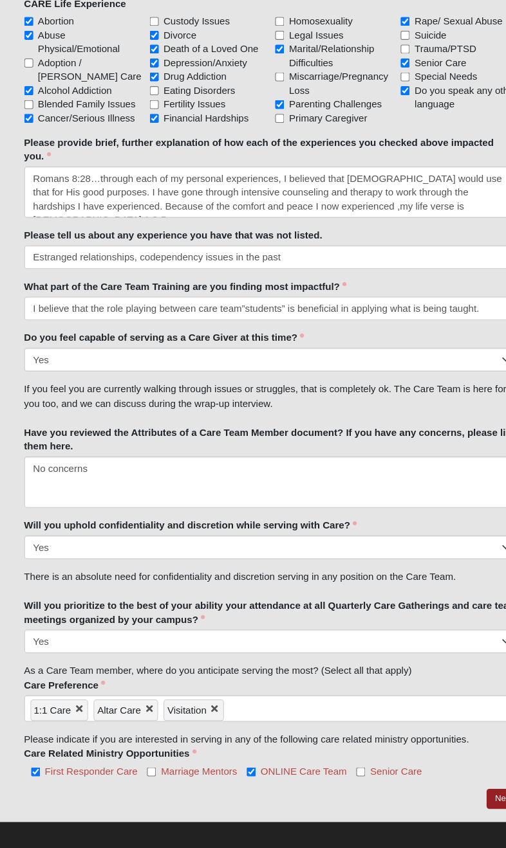
scroll to position [1334, 0]
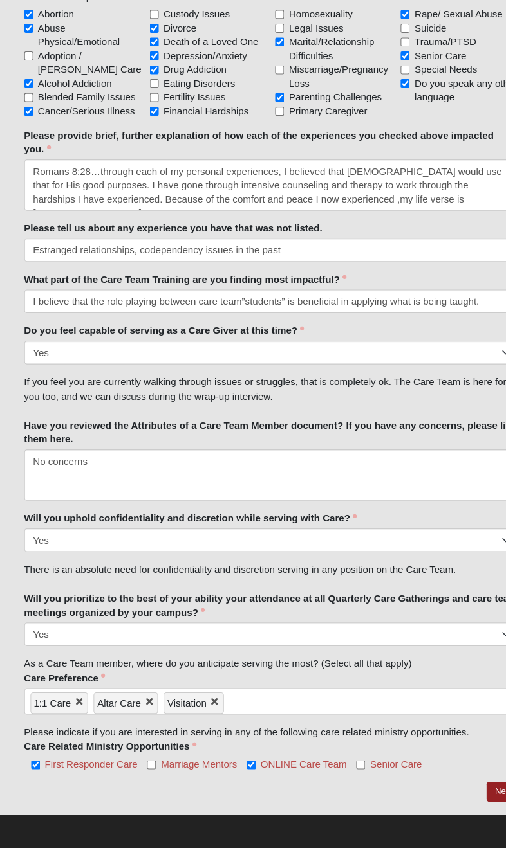
click at [35, 766] on input "First Responder Care" at bounding box center [33, 770] width 8 height 8
checkbox input "false"
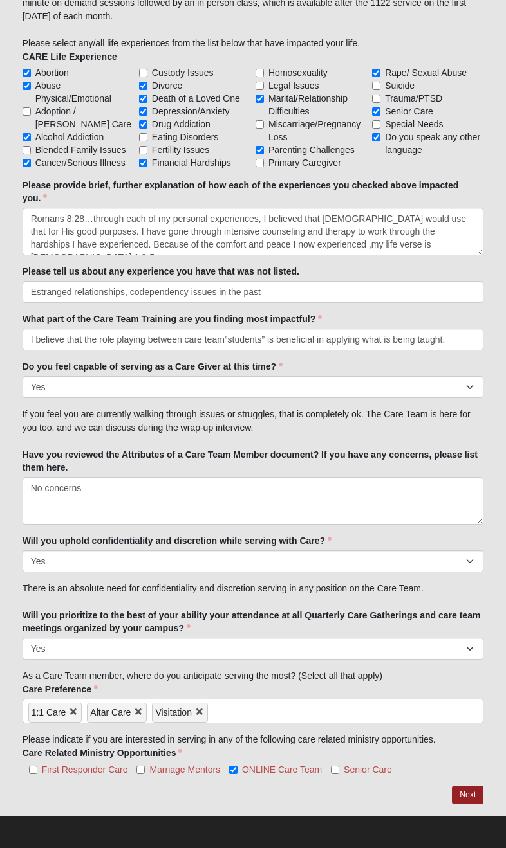
click at [477, 789] on link "Next" at bounding box center [467, 795] width 32 height 19
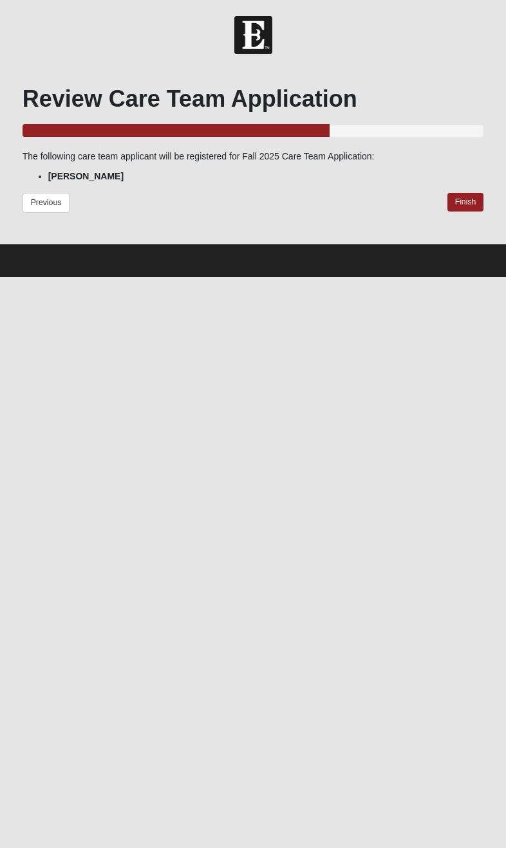
click at [473, 204] on link "Finish" at bounding box center [465, 202] width 37 height 19
